Goal: Task Accomplishment & Management: Manage account settings

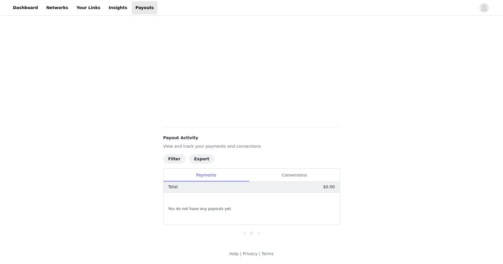
scroll to position [179, 0]
click at [294, 176] on div "Conversions" at bounding box center [294, 174] width 91 height 13
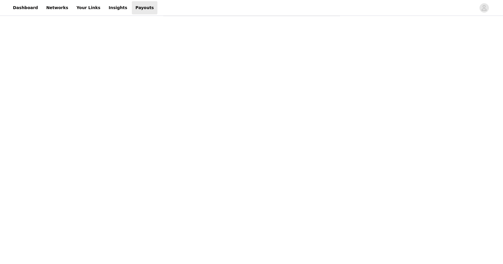
scroll to position [45, 0]
click at [151, 182] on div "Payouts View your payment related transactions. Payout Activity View and track …" at bounding box center [251, 198] width 503 height 453
click at [487, 9] on span "button" at bounding box center [483, 7] width 9 height 9
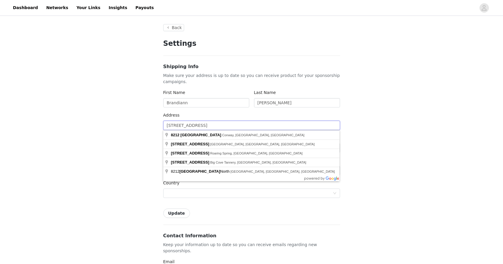
type input "8212 timber ridge road"
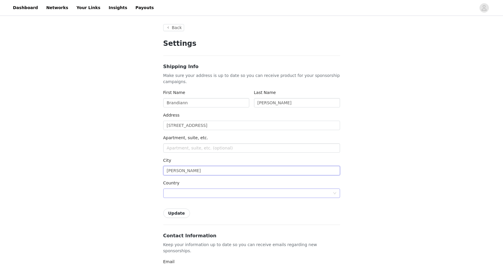
type input "conway"
click at [175, 195] on div at bounding box center [250, 193] width 166 height 9
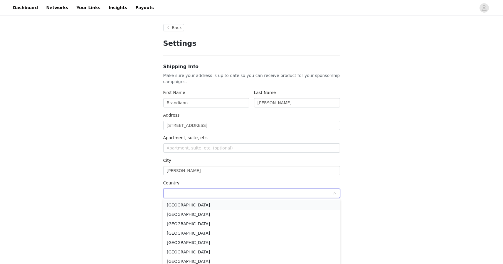
click at [176, 205] on li "United States" at bounding box center [251, 204] width 177 height 9
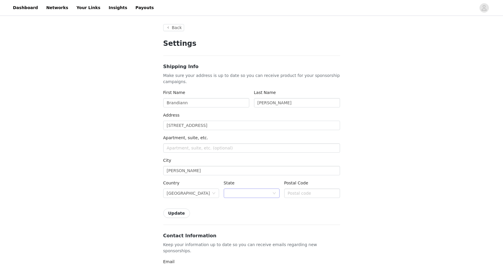
click at [239, 193] on div at bounding box center [249, 193] width 45 height 9
type input "south"
type input "South Carolina"
type input "29526"
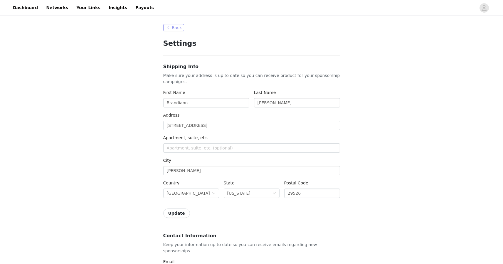
click at [175, 28] on button "Back" at bounding box center [173, 27] width 21 height 7
click at [105, 8] on link "Insights" at bounding box center [118, 7] width 26 height 13
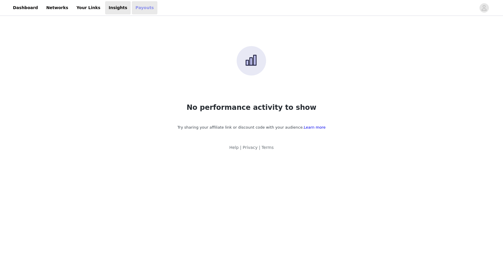
click at [132, 12] on link "Payouts" at bounding box center [145, 7] width 26 height 13
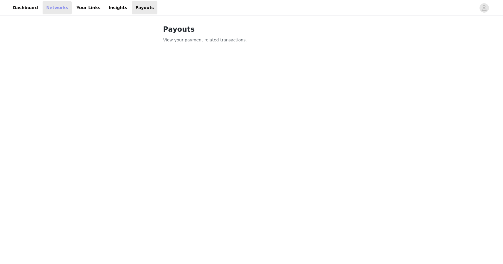
click at [55, 8] on link "Networks" at bounding box center [57, 7] width 29 height 13
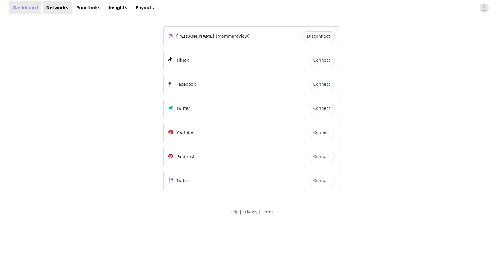
click at [29, 9] on link "Dashboard" at bounding box center [25, 7] width 32 height 13
